Goal: Find specific page/section: Find specific page/section

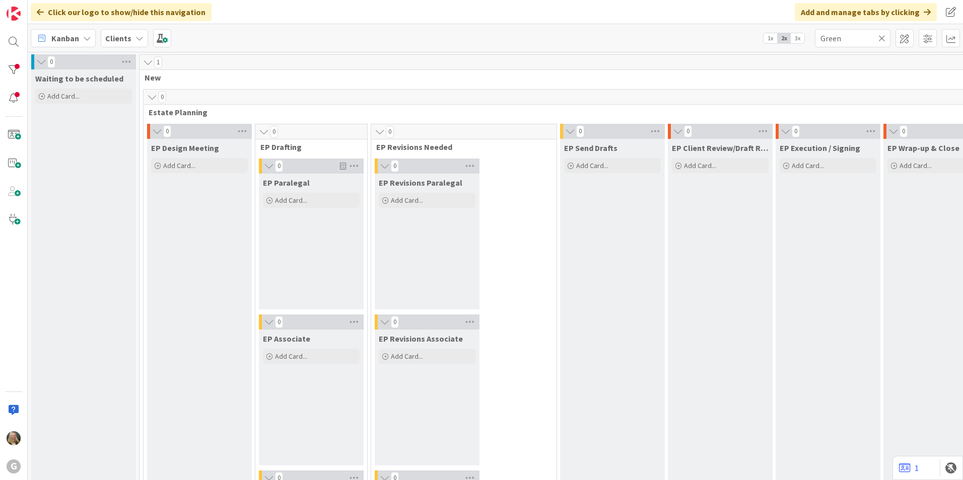
click at [118, 38] on b "Clients" at bounding box center [118, 38] width 26 height 10
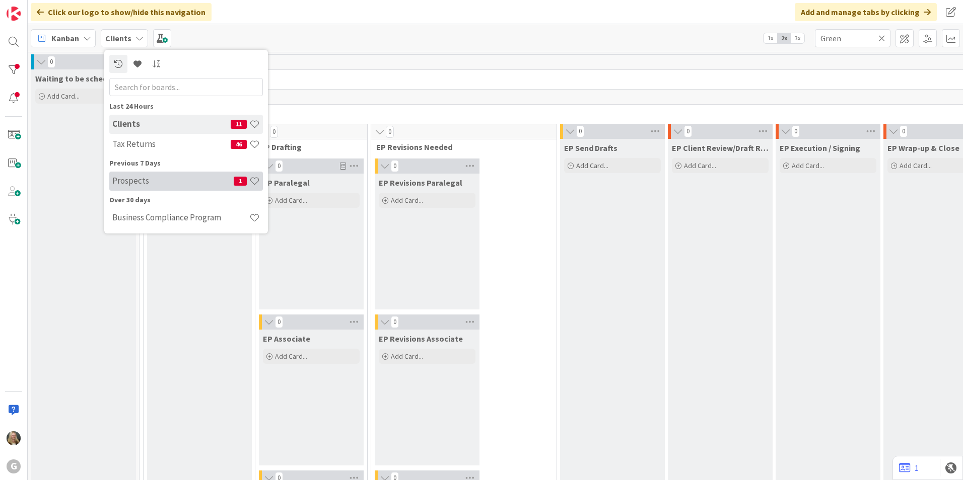
click at [146, 174] on div "Prospects 1" at bounding box center [186, 181] width 154 height 19
type input "[PERSON_NAME]"
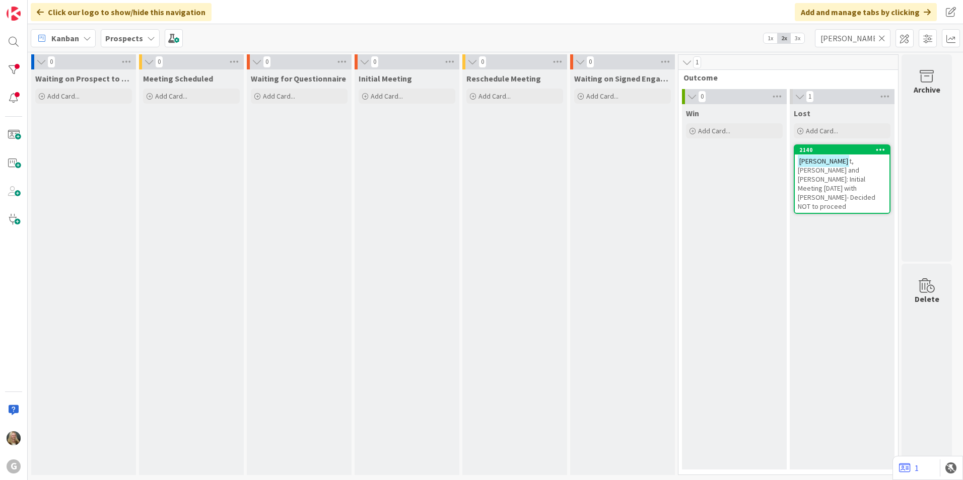
click at [882, 39] on icon at bounding box center [881, 38] width 7 height 9
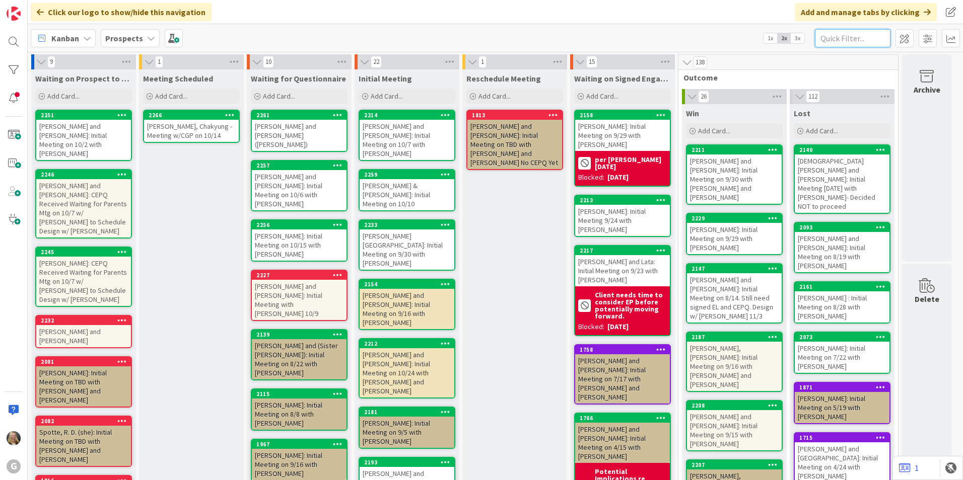
click at [828, 37] on input "text" at bounding box center [853, 38] width 76 height 18
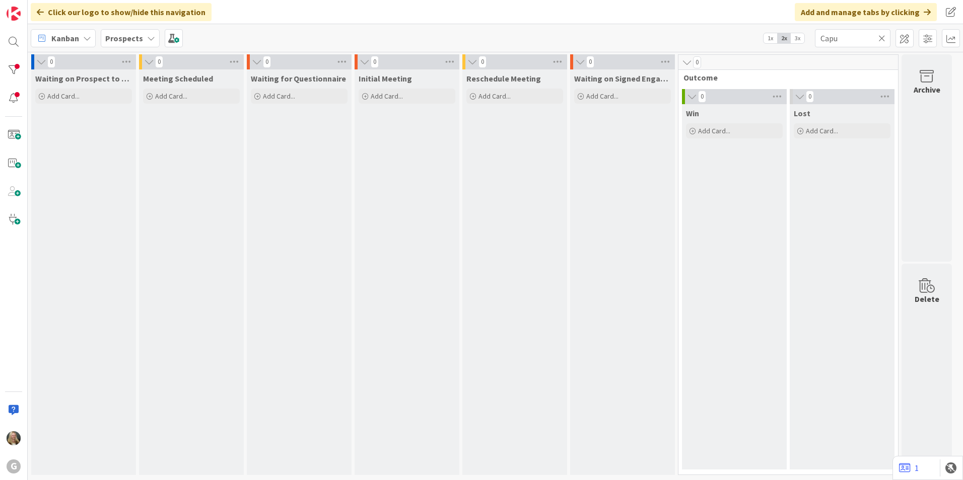
click at [115, 35] on b "Prospects" at bounding box center [124, 38] width 38 height 10
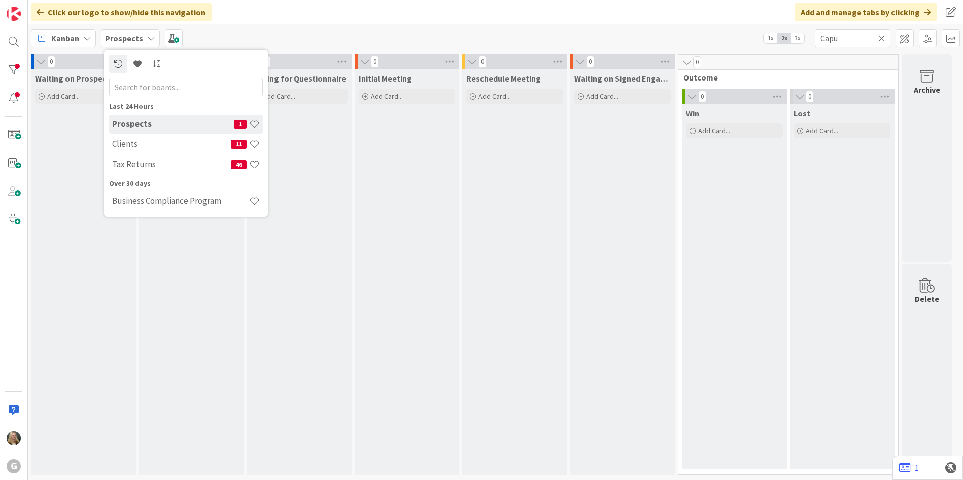
click at [126, 151] on div "Clients 11" at bounding box center [186, 144] width 154 height 19
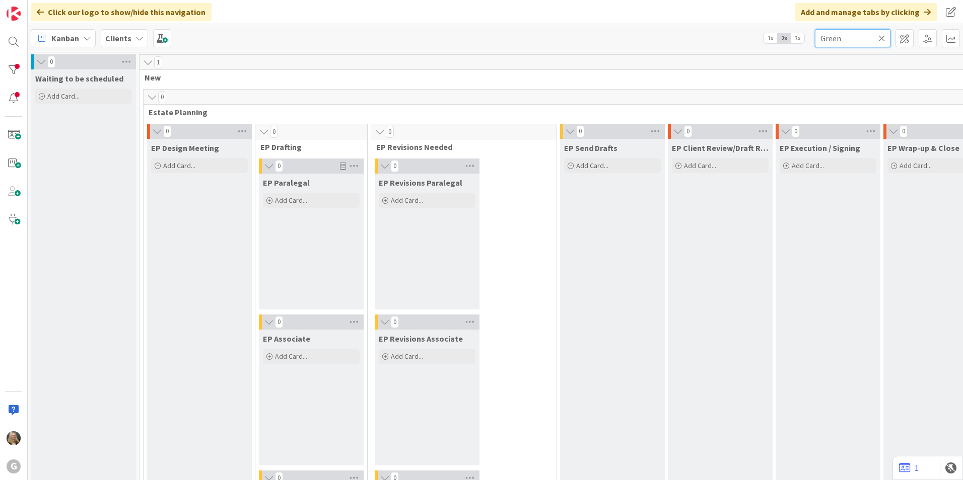
click at [877, 38] on input "Green" at bounding box center [853, 38] width 76 height 18
drag, startPoint x: 864, startPoint y: 39, endPoint x: 698, endPoint y: 36, distance: 166.7
click at [698, 36] on div "Kanban Clients 1x 2x 3x Green" at bounding box center [495, 38] width 935 height 28
type input "Cap"
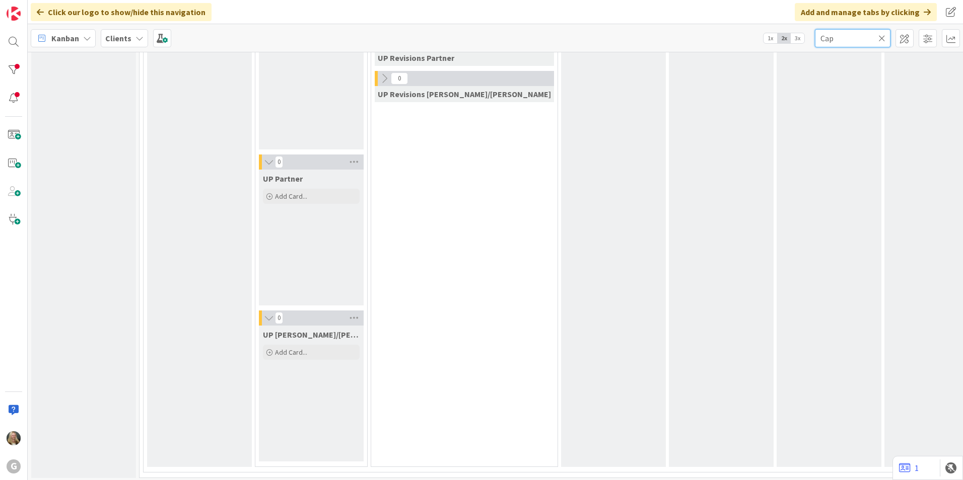
scroll to position [1737, 0]
